Goal: Task Accomplishment & Management: Manage account settings

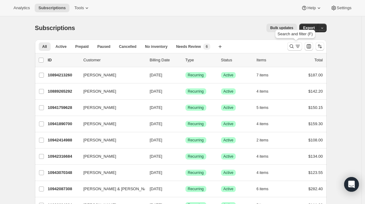
click at [300, 45] on icon "Search and filter results" at bounding box center [298, 45] width 4 height 1
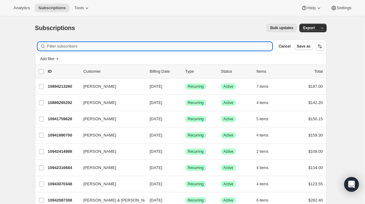
paste input "billrach@comcast.net"
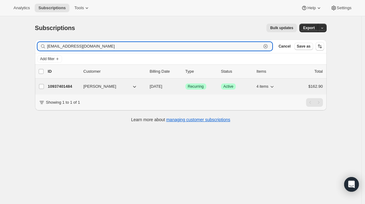
type input "billrach@comcast.net"
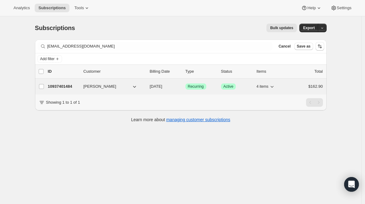
click at [53, 87] on p "10937401484" at bounding box center [63, 87] width 31 height 6
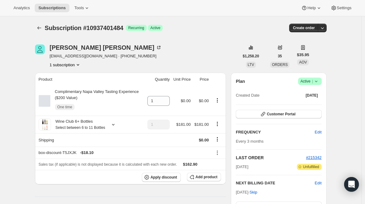
click at [310, 77] on div "Plan Success Active | Created Date Jan 9, 2022 Customer Portal FREQUENCY Edit E…" at bounding box center [279, 152] width 96 height 159
click at [310, 82] on span "Active |" at bounding box center [310, 81] width 19 height 6
click at [308, 103] on span "Cancel subscription" at bounding box center [309, 104] width 35 height 5
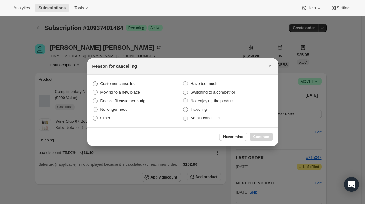
click at [127, 81] on span "Customer cancelled" at bounding box center [117, 84] width 35 height 6
click at [93, 81] on input "Customer cancelled" at bounding box center [93, 81] width 0 height 0
radio input "true"
click at [269, 139] on button "Continue" at bounding box center [261, 137] width 23 height 9
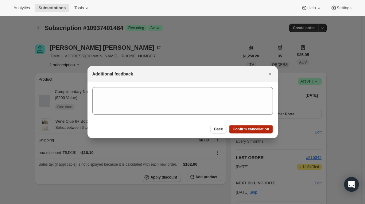
click at [261, 133] on button "Confirm cancellation" at bounding box center [251, 129] width 44 height 9
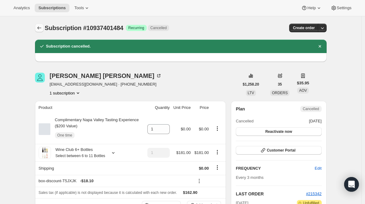
click at [44, 26] on button "Subscriptions" at bounding box center [39, 28] width 9 height 9
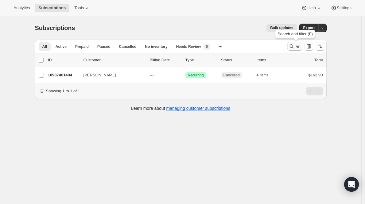
click at [294, 43] on button "Search and filter results" at bounding box center [294, 46] width 15 height 9
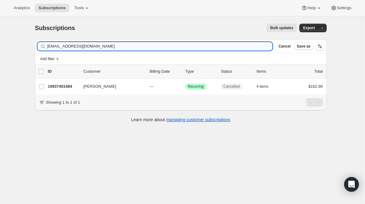
click at [135, 47] on input "billrach@comcast.net" at bounding box center [159, 46] width 225 height 9
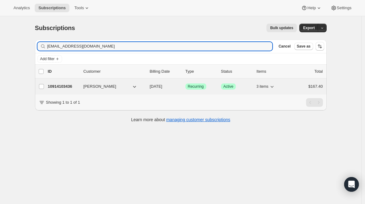
type input "jennacerce@yahoo.com"
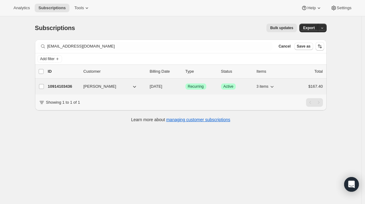
click at [59, 89] on p "10914103436" at bounding box center [63, 87] width 31 height 6
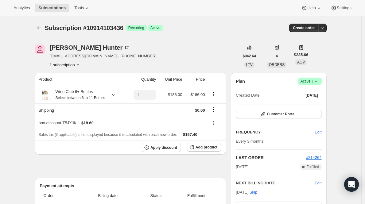
click at [309, 75] on div "Plan Success Active | Created Date Nov 12, 2024 Customer Portal FREQUENCY Edit …" at bounding box center [279, 152] width 96 height 159
click at [309, 81] on span "Active |" at bounding box center [310, 81] width 19 height 6
click at [298, 107] on span "Cancel subscription" at bounding box center [309, 104] width 35 height 6
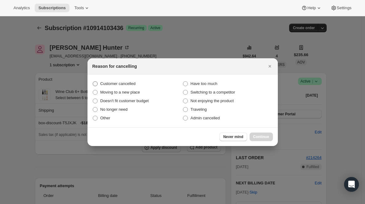
click at [137, 87] on label "Customer cancelled" at bounding box center [137, 84] width 90 height 9
click at [93, 82] on input "Customer cancelled" at bounding box center [93, 81] width 0 height 0
radio input "true"
click at [257, 136] on span "Continue" at bounding box center [261, 137] width 16 height 5
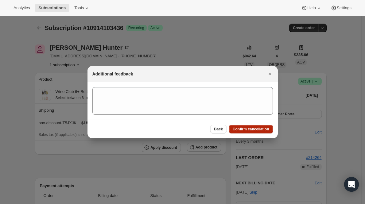
click at [258, 131] on span "Confirm cancellation" at bounding box center [251, 129] width 37 height 5
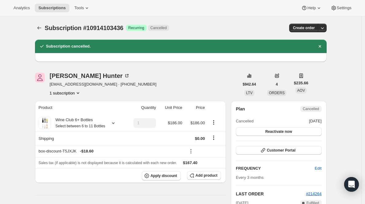
click at [45, 30] on div at bounding box center [40, 28] width 10 height 9
click at [41, 29] on icon "Subscriptions" at bounding box center [39, 28] width 6 height 6
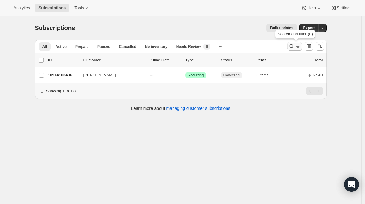
click at [297, 46] on icon "Search and filter results" at bounding box center [298, 46] width 6 height 6
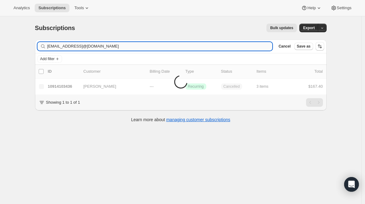
click at [125, 45] on input "jennacerce@yahoo.comtdwallace2017@gmail.com" at bounding box center [159, 46] width 225 height 9
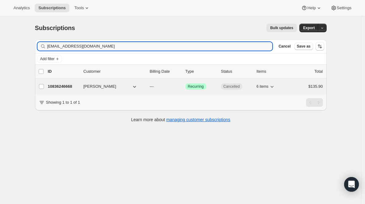
type input "tdwallace2017@gmail.com"
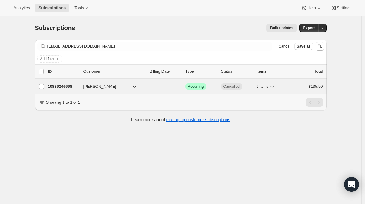
click at [59, 84] on p "10836246668" at bounding box center [63, 87] width 31 height 6
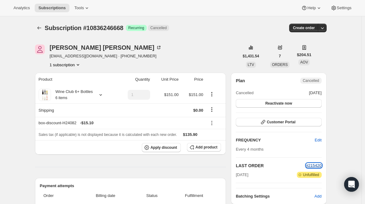
click at [316, 166] on span "#215420" at bounding box center [314, 165] width 16 height 5
drag, startPoint x: 304, startPoint y: 164, endPoint x: 327, endPoint y: 163, distance: 22.7
click at [326, 164] on div "Plan Cancelled Cancelled Aug 23, 2025 Reactivate now Customer Portal FREQUENCY …" at bounding box center [279, 139] width 96 height 132
drag, startPoint x: 326, startPoint y: 167, endPoint x: 306, endPoint y: 163, distance: 19.8
click at [306, 163] on div "Plan Cancelled Cancelled Aug 23, 2025 Reactivate now Customer Portal FREQUENCY …" at bounding box center [279, 139] width 96 height 132
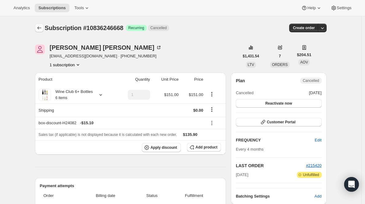
click at [39, 24] on button "Subscriptions" at bounding box center [39, 28] width 9 height 9
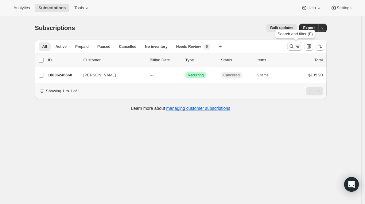
click at [298, 48] on icon "Search and filter results" at bounding box center [298, 46] width 6 height 6
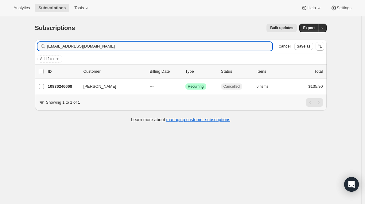
click at [172, 42] on input "tdwallace2017@gmail.com" at bounding box center [159, 46] width 225 height 9
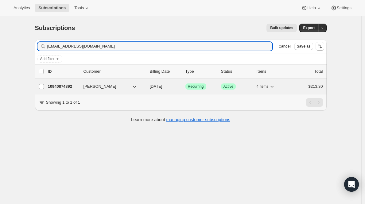
type input "lcd0607@comcast.net"
click at [66, 88] on p "10940874892" at bounding box center [63, 87] width 31 height 6
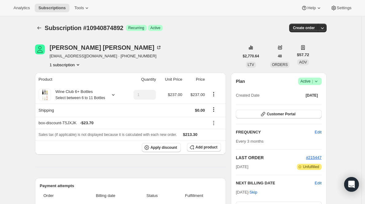
click at [311, 81] on span "Active |" at bounding box center [310, 81] width 19 height 6
click at [308, 105] on span "Cancel subscription" at bounding box center [309, 104] width 35 height 5
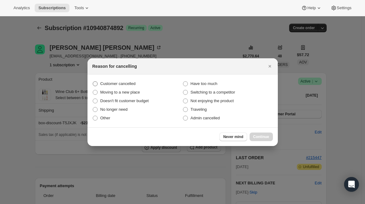
click at [128, 85] on span "Customer cancelled" at bounding box center [117, 83] width 35 height 5
click at [93, 82] on input "Customer cancelled" at bounding box center [93, 81] width 0 height 0
radio input "true"
click at [255, 138] on span "Continue" at bounding box center [261, 137] width 16 height 5
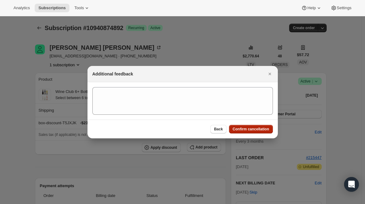
click at [257, 132] on button "Confirm cancellation" at bounding box center [251, 129] width 44 height 9
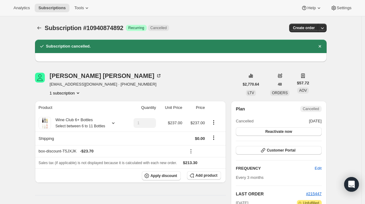
click at [45, 28] on div at bounding box center [40, 28] width 10 height 9
click at [42, 28] on icon "Subscriptions" at bounding box center [39, 28] width 6 height 6
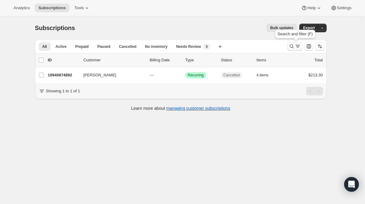
click at [294, 48] on icon "Search and filter results" at bounding box center [292, 46] width 6 height 6
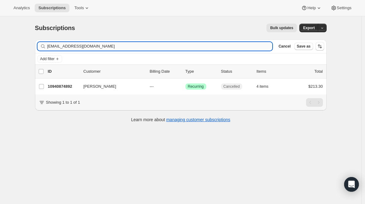
click at [164, 46] on input "lcd0607@comcast.net" at bounding box center [159, 46] width 225 height 9
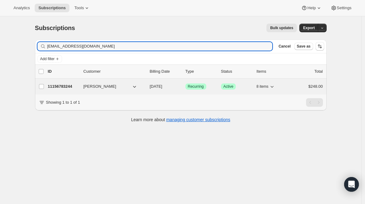
type input "honeybee_14215@yahoo.com"
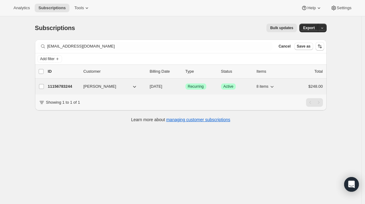
click at [68, 88] on p "11156783244" at bounding box center [63, 87] width 31 height 6
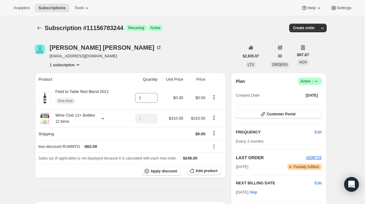
click at [318, 84] on span "Success Active |" at bounding box center [310, 81] width 24 height 7
click at [309, 107] on span "Cancel subscription" at bounding box center [309, 104] width 35 height 6
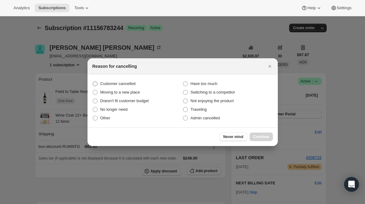
click at [129, 84] on span "Customer cancelled" at bounding box center [117, 83] width 35 height 5
click at [93, 82] on input "Customer cancelled" at bounding box center [93, 81] width 0 height 0
radio input "true"
click at [261, 135] on span "Continue" at bounding box center [261, 137] width 16 height 5
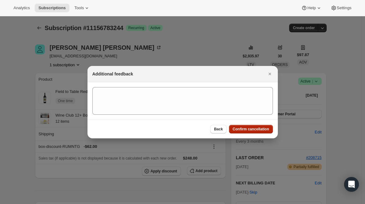
click at [262, 128] on span "Confirm cancellation" at bounding box center [251, 129] width 37 height 5
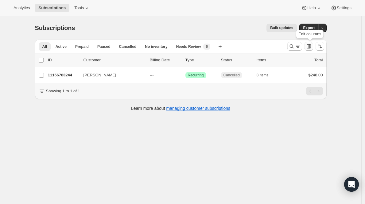
click at [312, 46] on icon "Customize table column order and visibility" at bounding box center [309, 46] width 6 height 6
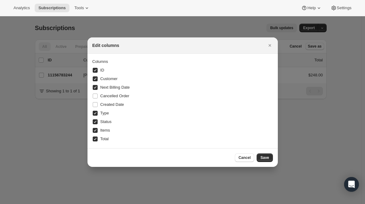
click at [295, 45] on div at bounding box center [182, 102] width 365 height 204
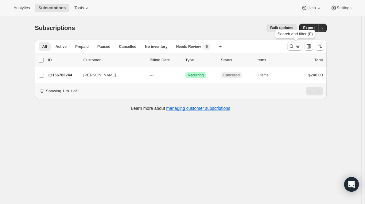
click at [295, 45] on icon "Search and filter results" at bounding box center [292, 46] width 6 height 6
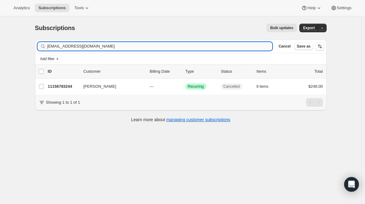
click at [141, 47] on input "honeybee_14215@yahoo.com" at bounding box center [159, 46] width 225 height 9
type input "h"
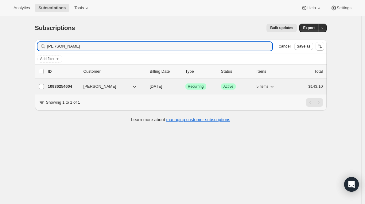
type input "[PERSON_NAME]"
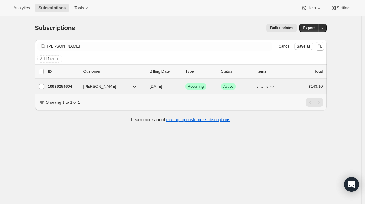
click at [61, 86] on p "10936254604" at bounding box center [63, 87] width 31 height 6
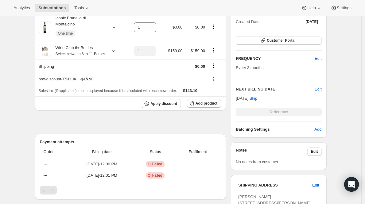
scroll to position [190, 0]
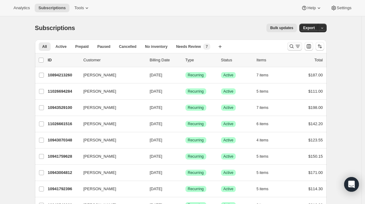
click at [292, 45] on icon "Search and filter results" at bounding box center [292, 47] width 4 height 4
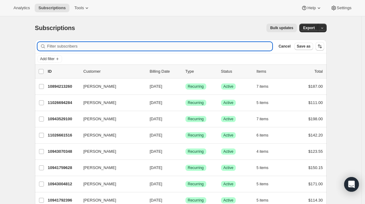
click at [121, 47] on input "Filter subscribers" at bounding box center [159, 46] width 225 height 9
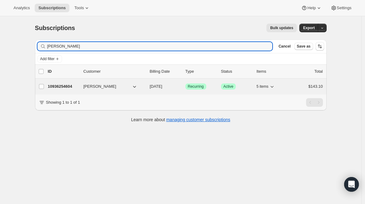
type input "[PERSON_NAME]"
click at [63, 85] on p "10936254604" at bounding box center [63, 87] width 31 height 6
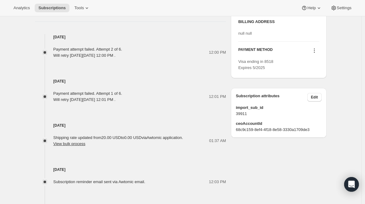
scroll to position [416, 0]
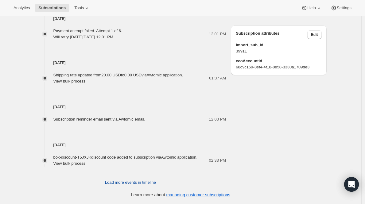
click at [126, 183] on span "Load more events in timeline" at bounding box center [130, 183] width 51 height 6
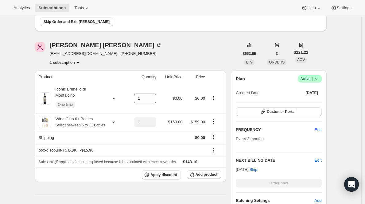
scroll to position [72, 0]
click at [81, 23] on span "Skip Order and Exit [PERSON_NAME]" at bounding box center [77, 22] width 66 height 5
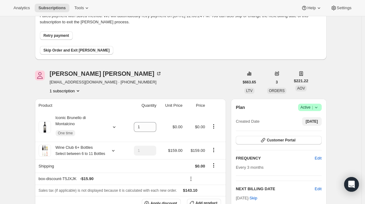
click at [310, 121] on span "[DATE]" at bounding box center [312, 121] width 12 height 5
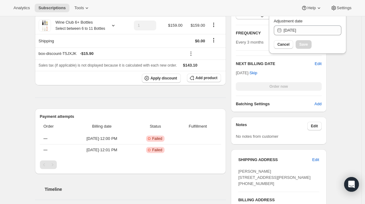
scroll to position [0, 0]
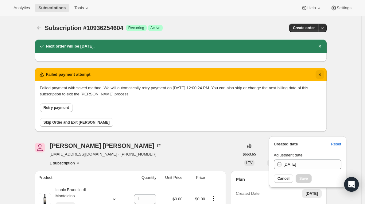
click at [323, 76] on icon "Dismiss notification" at bounding box center [320, 75] width 6 height 6
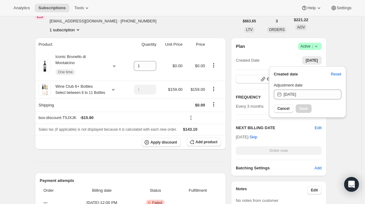
scroll to position [65, 0]
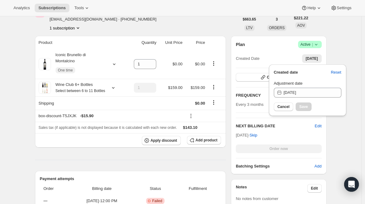
click at [319, 125] on span "Edit" at bounding box center [318, 126] width 7 height 6
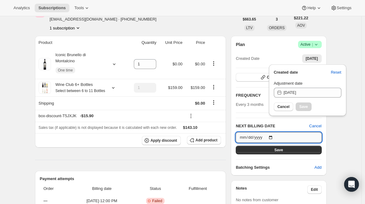
click at [271, 135] on input "[DATE]" at bounding box center [279, 137] width 86 height 10
click at [273, 135] on input "[DATE]" at bounding box center [279, 137] width 86 height 10
type input "[DATE]"
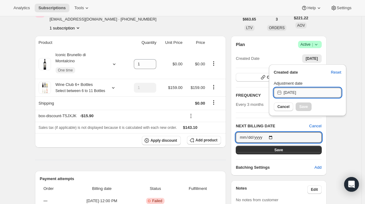
click at [315, 95] on input "[DATE]" at bounding box center [313, 93] width 58 height 10
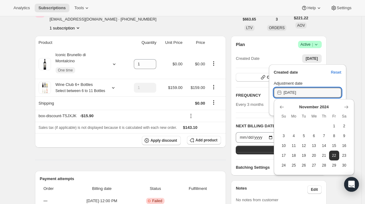
click at [314, 86] on div "Adjustment date" at bounding box center [308, 83] width 68 height 6
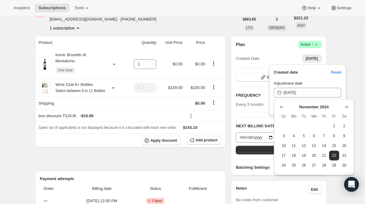
click at [302, 80] on div "Created date Reset Adjustment date [DATE] Cancel Save" at bounding box center [308, 90] width 68 height 42
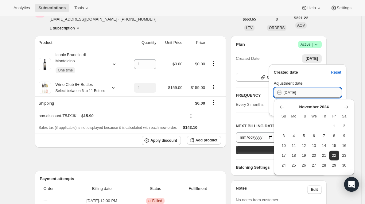
click at [287, 88] on input "[DATE]" at bounding box center [313, 93] width 58 height 10
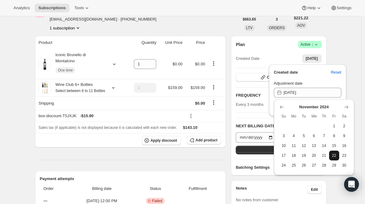
click at [333, 154] on span "22" at bounding box center [334, 155] width 5 height 5
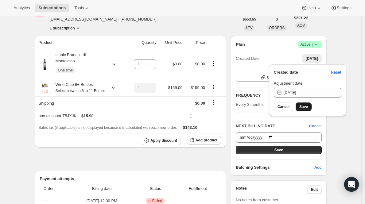
click at [305, 108] on span "Save" at bounding box center [303, 106] width 9 height 5
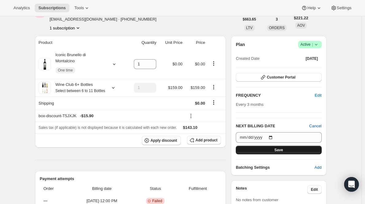
click at [274, 152] on button "Save" at bounding box center [279, 150] width 86 height 9
